Goal: Check status: Check status

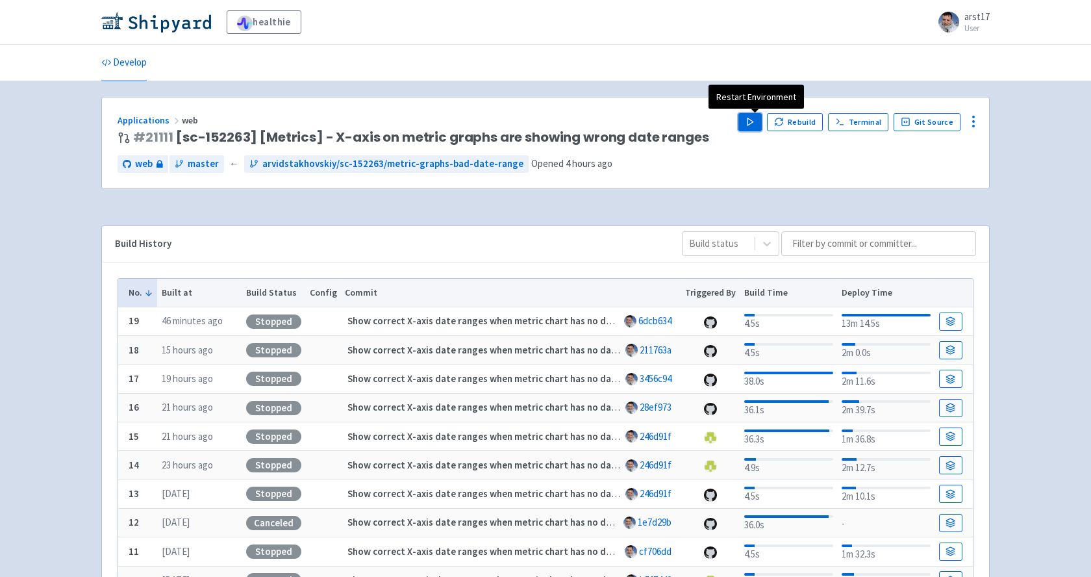
click at [747, 125] on button "Play" at bounding box center [749, 122] width 23 height 18
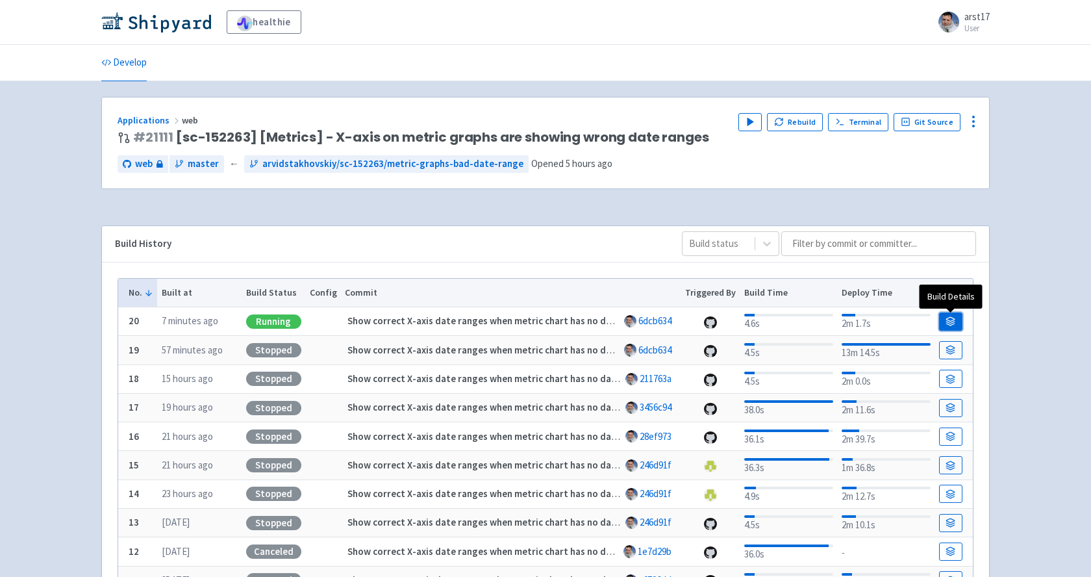
click at [951, 315] on link at bounding box center [950, 321] width 23 height 18
